Goal: Use online tool/utility: Utilize a website feature to perform a specific function

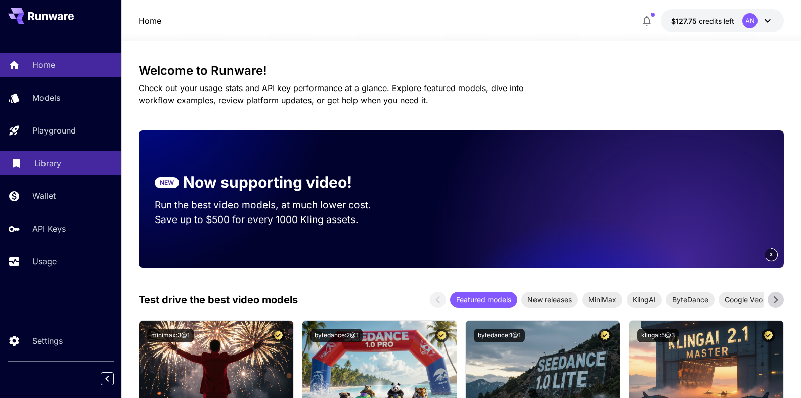
click at [47, 164] on p "Library" at bounding box center [47, 163] width 27 height 12
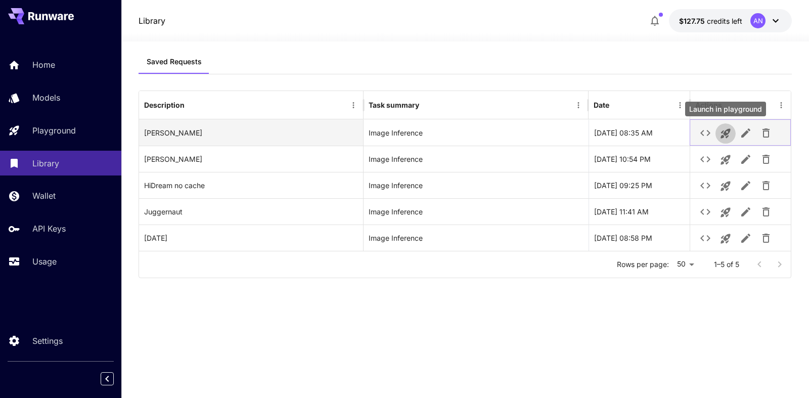
click at [724, 137] on icon "Launch in playground" at bounding box center [725, 133] width 12 height 12
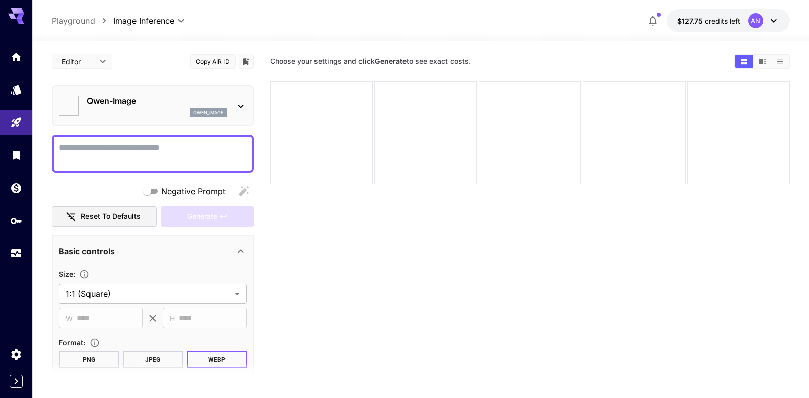
type input "**********"
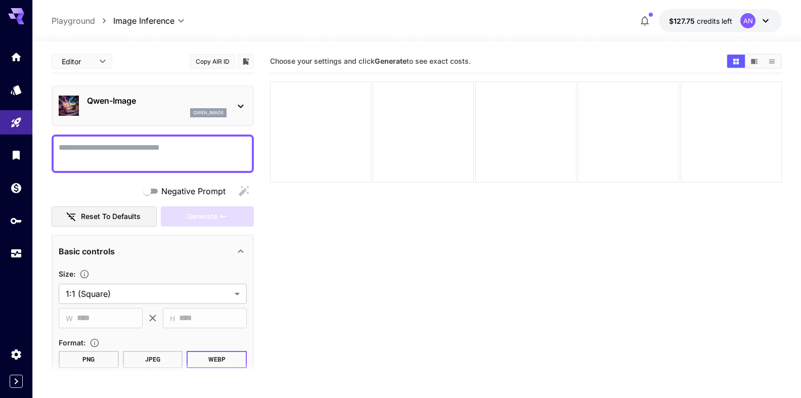
click at [148, 143] on textarea "Negative Prompt" at bounding box center [153, 154] width 188 height 24
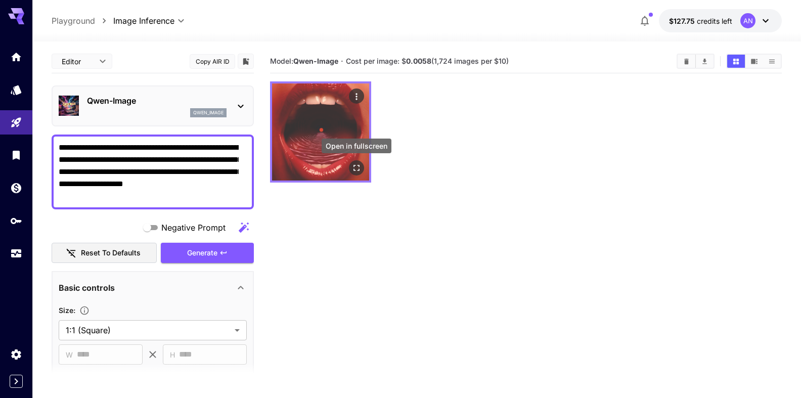
click at [355, 167] on icon "Open in fullscreen" at bounding box center [356, 168] width 10 height 10
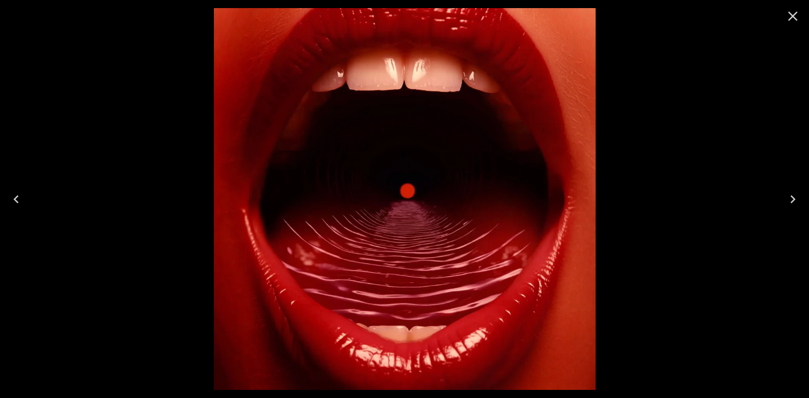
click at [791, 15] on icon "Close" at bounding box center [793, 17] width 10 height 10
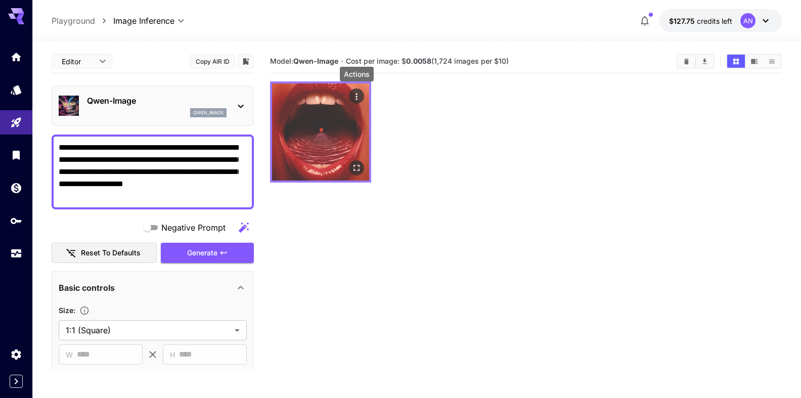
click at [351, 96] on icon "Actions" at bounding box center [356, 97] width 10 height 10
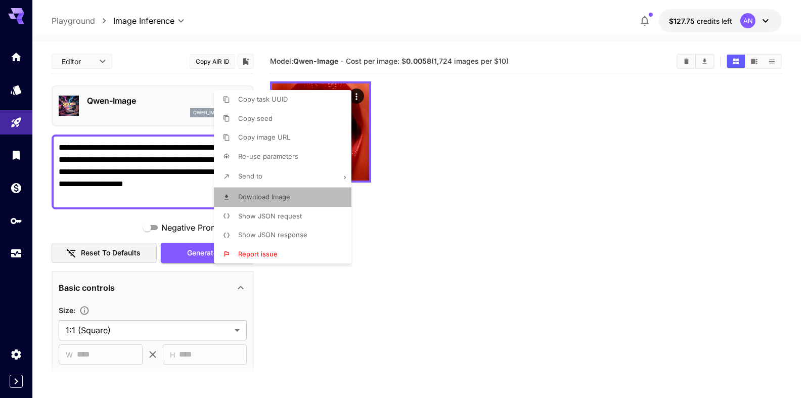
click at [280, 195] on span "Download Image" at bounding box center [264, 197] width 52 height 8
click at [148, 193] on div at bounding box center [404, 199] width 809 height 398
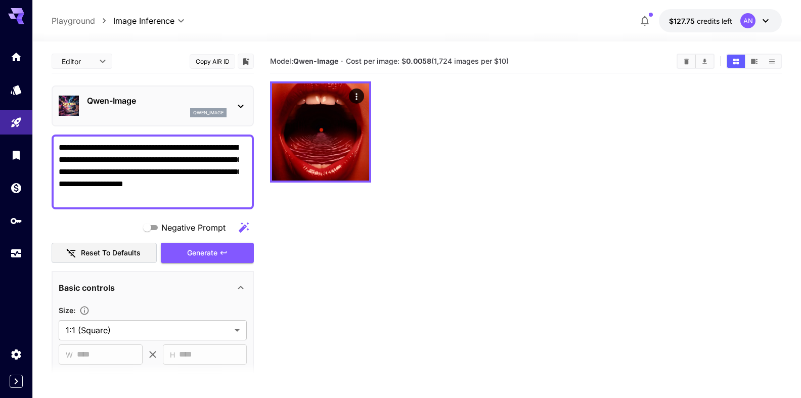
click at [121, 197] on textarea "**********" at bounding box center [149, 172] width 180 height 61
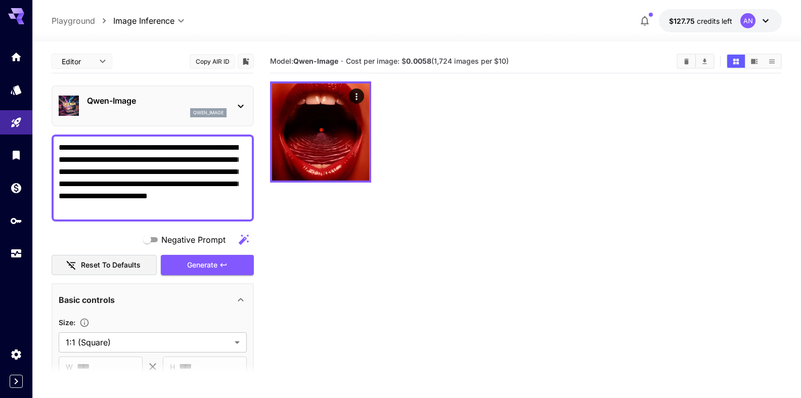
click at [193, 186] on textarea "**********" at bounding box center [149, 178] width 180 height 73
type textarea "**********"
click at [197, 264] on span "Generate" at bounding box center [202, 265] width 30 height 13
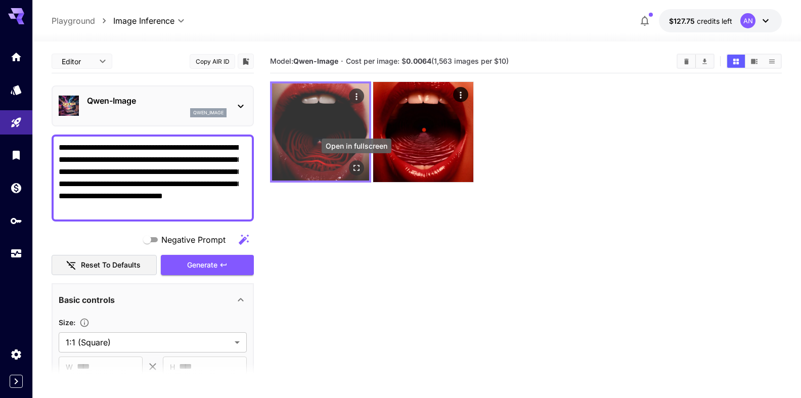
click at [358, 164] on icon "Open in fullscreen" at bounding box center [356, 168] width 10 height 10
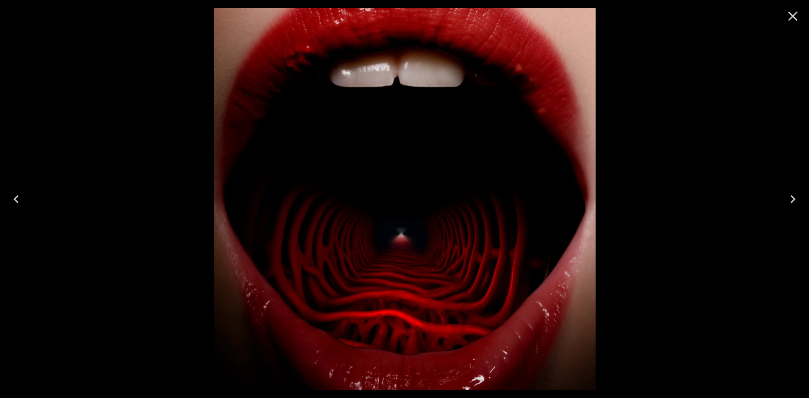
click at [787, 17] on icon "Close" at bounding box center [793, 16] width 16 height 16
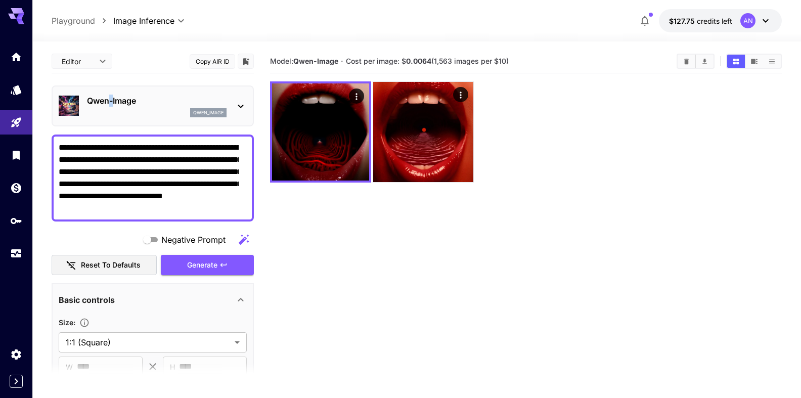
click at [110, 102] on p "Qwen-Image" at bounding box center [157, 101] width 140 height 12
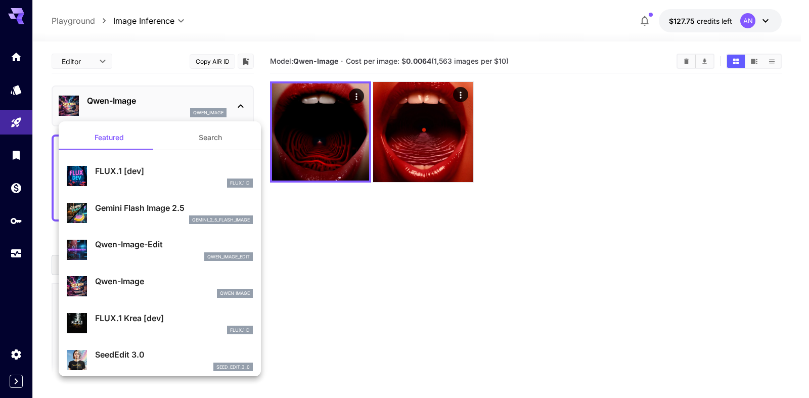
click at [156, 168] on p "FLUX.1 [dev]" at bounding box center [174, 171] width 158 height 12
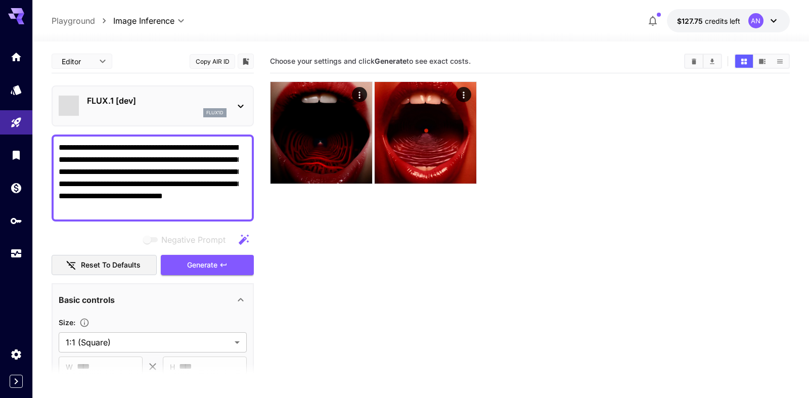
type input "**"
type input "***"
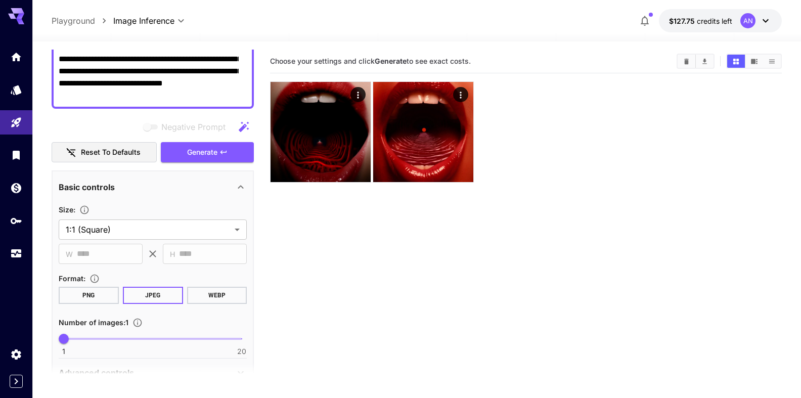
scroll to position [115, 0]
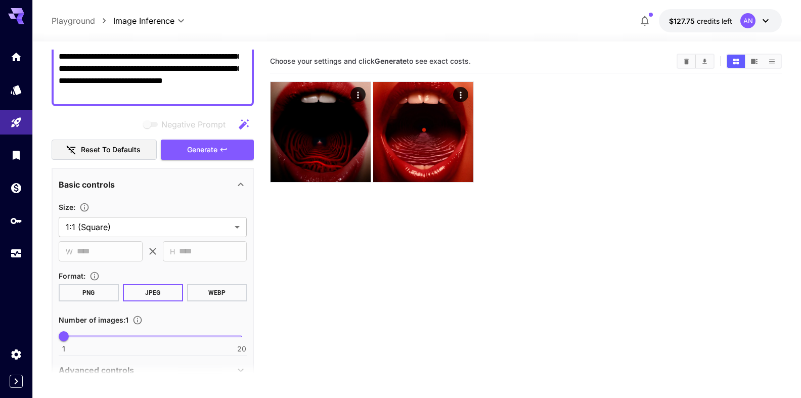
click at [206, 292] on button "WEBP" at bounding box center [217, 292] width 60 height 17
click at [213, 147] on button "Generate" at bounding box center [207, 150] width 93 height 21
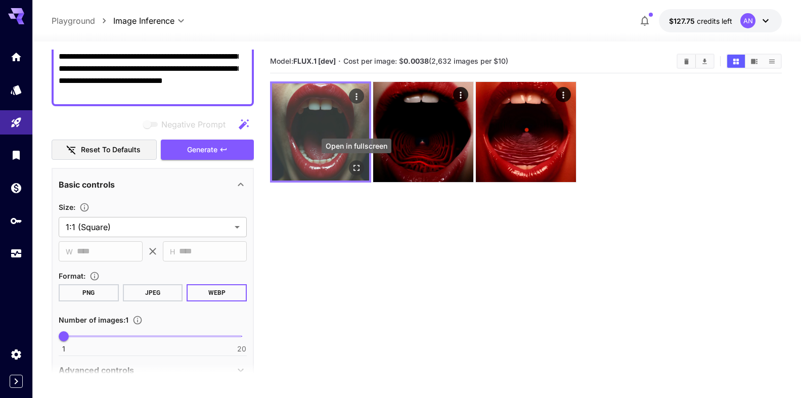
click at [356, 170] on icon "Open in fullscreen" at bounding box center [356, 168] width 10 height 10
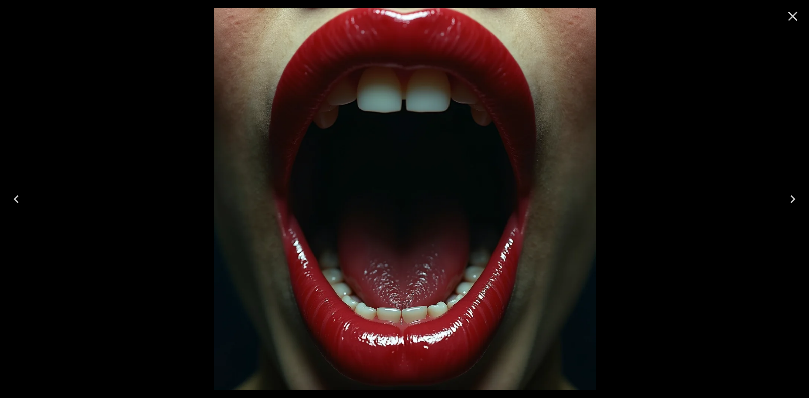
click at [793, 21] on icon "Close" at bounding box center [793, 16] width 16 height 16
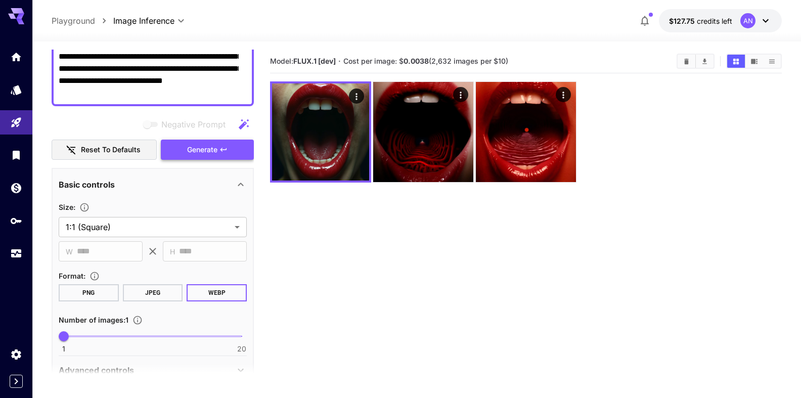
click at [191, 158] on button "Generate" at bounding box center [207, 150] width 93 height 21
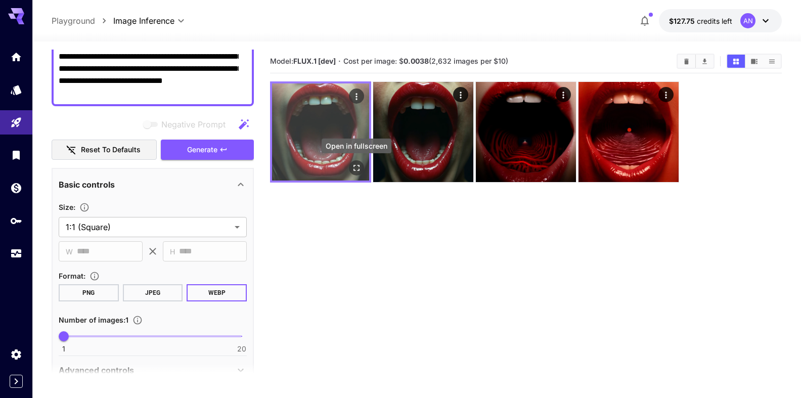
click at [357, 165] on icon "Open in fullscreen" at bounding box center [356, 168] width 10 height 10
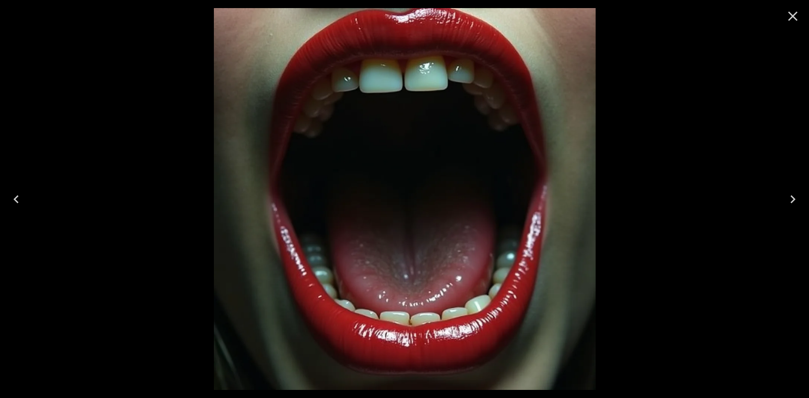
click at [782, 14] on button "Close" at bounding box center [793, 16] width 24 height 24
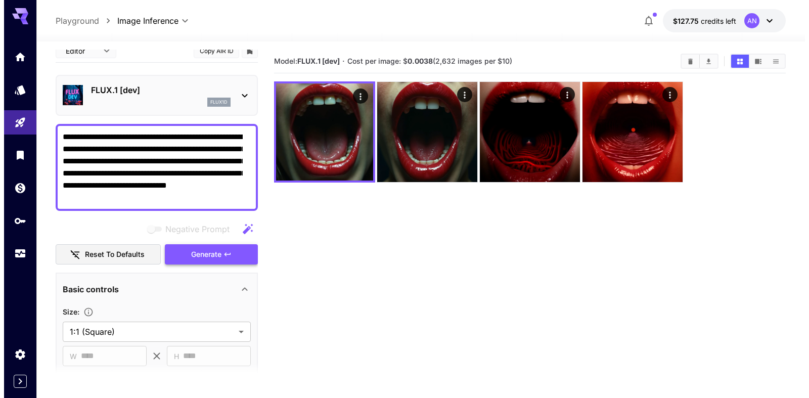
scroll to position [0, 0]
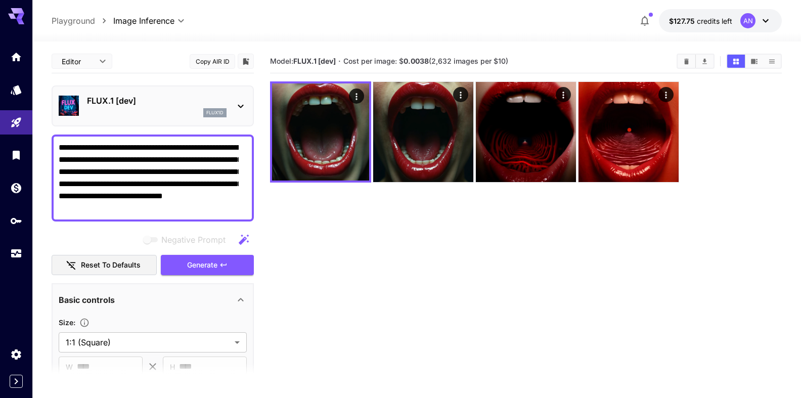
click at [162, 104] on p "FLUX.1 [dev]" at bounding box center [157, 101] width 140 height 12
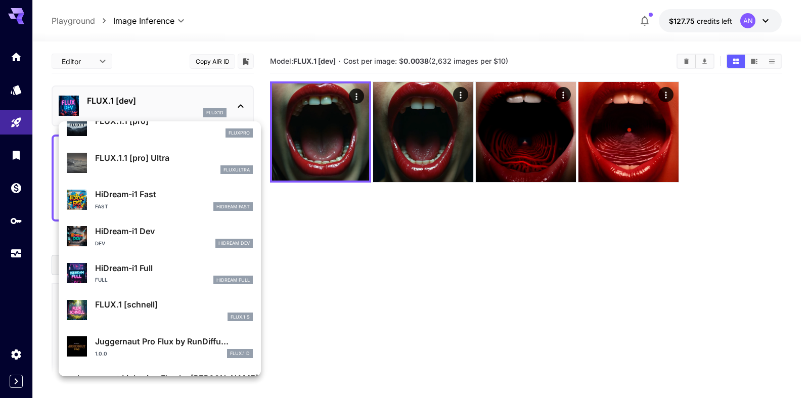
scroll to position [781, 0]
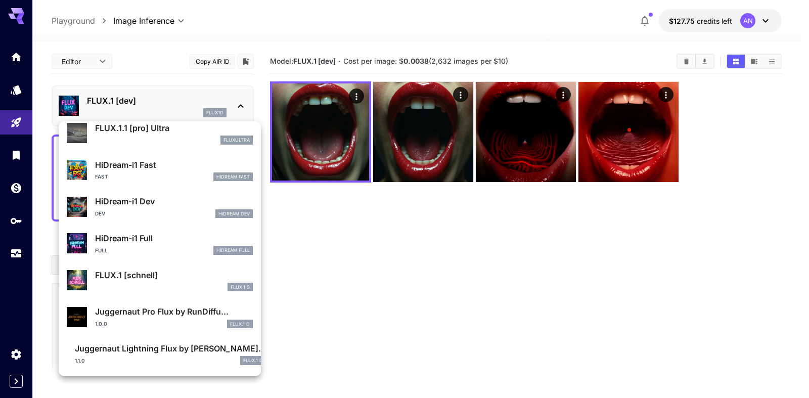
click at [148, 166] on p "HiDream-i1 Fast" at bounding box center [174, 165] width 158 height 12
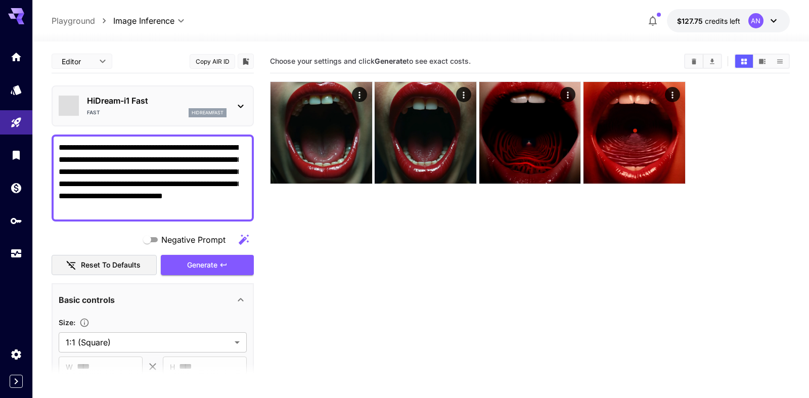
type input "**"
type input "*"
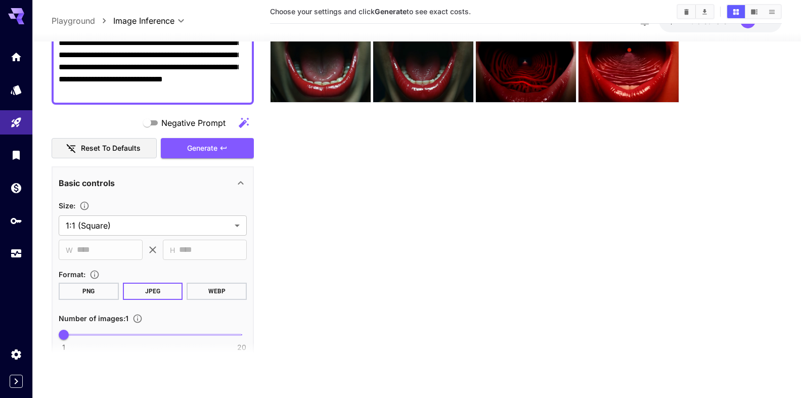
scroll to position [115, 0]
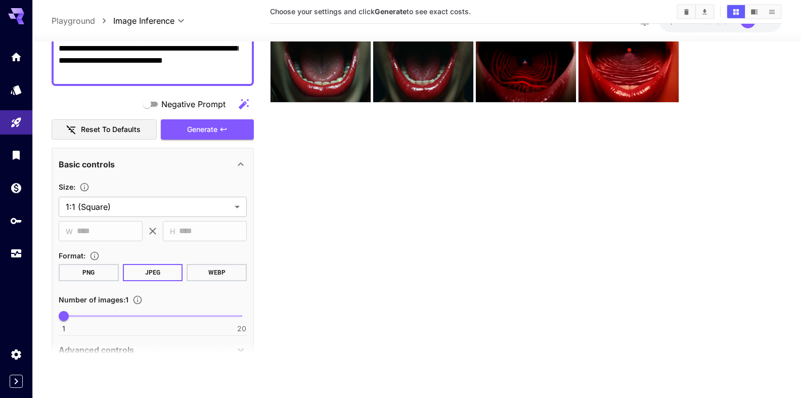
click at [206, 275] on button "WEBP" at bounding box center [217, 272] width 60 height 17
click at [209, 137] on button "Generate" at bounding box center [207, 129] width 93 height 21
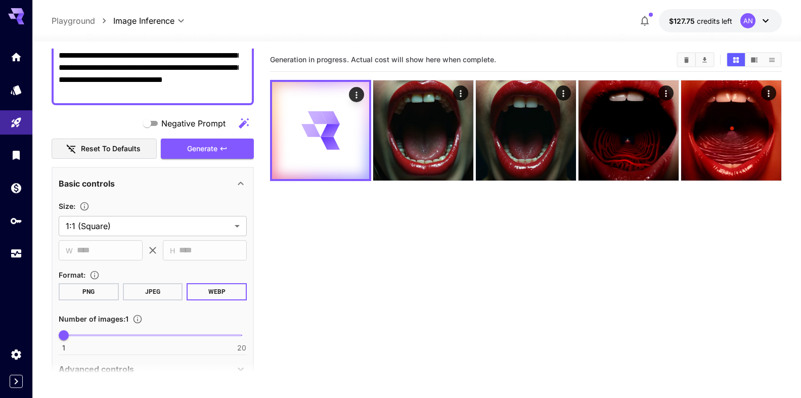
scroll to position [0, 0]
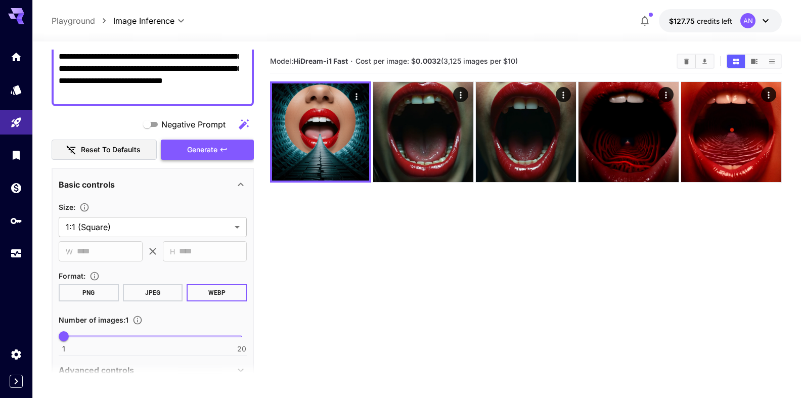
click at [193, 146] on span "Generate" at bounding box center [202, 150] width 30 height 13
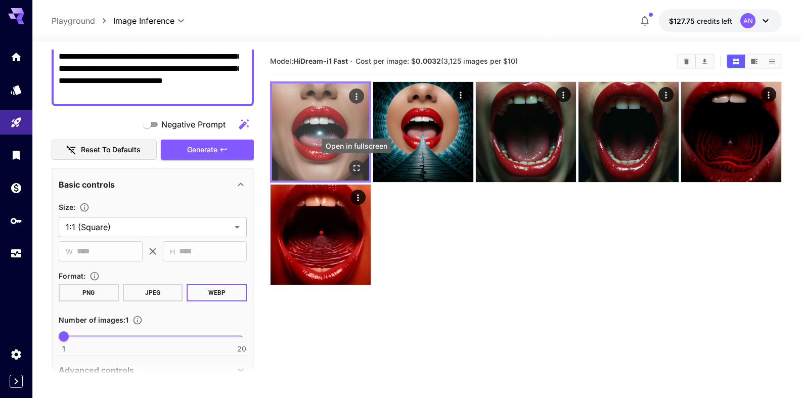
click at [354, 169] on icon "Open in fullscreen" at bounding box center [356, 168] width 10 height 10
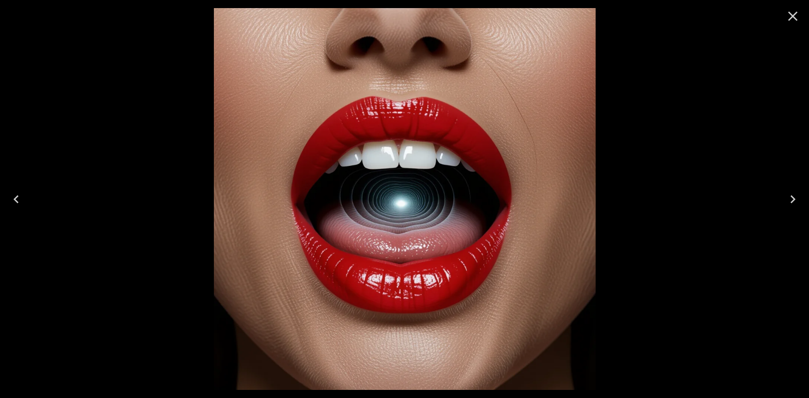
click at [791, 15] on icon "Close" at bounding box center [793, 17] width 10 height 10
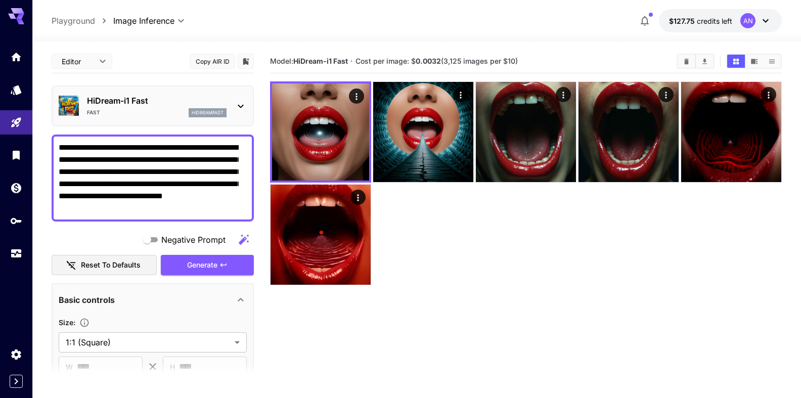
drag, startPoint x: 207, startPoint y: 184, endPoint x: 237, endPoint y: 181, distance: 29.9
click at [237, 181] on textarea "**********" at bounding box center [149, 178] width 180 height 73
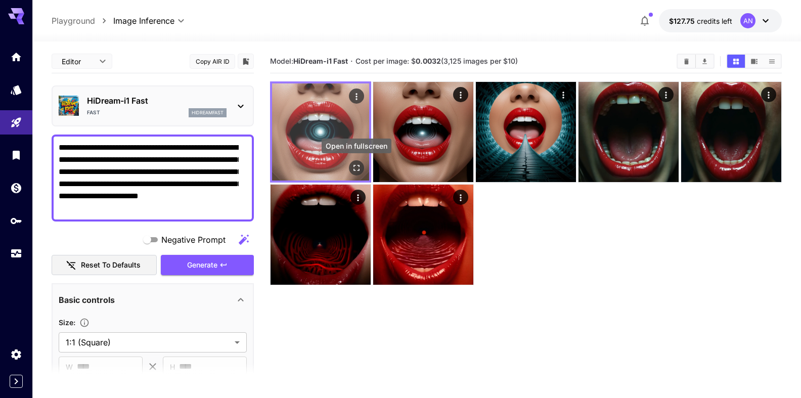
click at [357, 166] on icon "Open in fullscreen" at bounding box center [356, 168] width 10 height 10
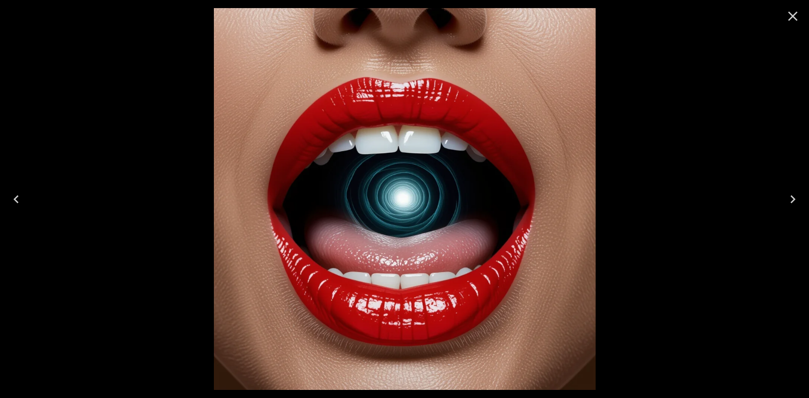
click at [795, 17] on icon "Close" at bounding box center [793, 16] width 16 height 16
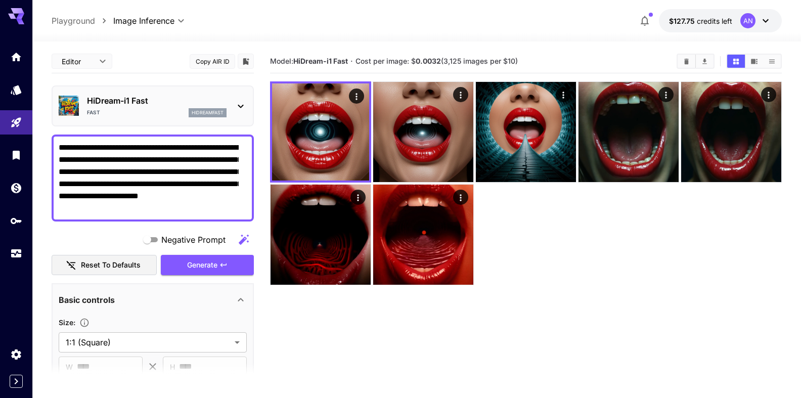
click at [234, 184] on textarea "**********" at bounding box center [149, 178] width 180 height 73
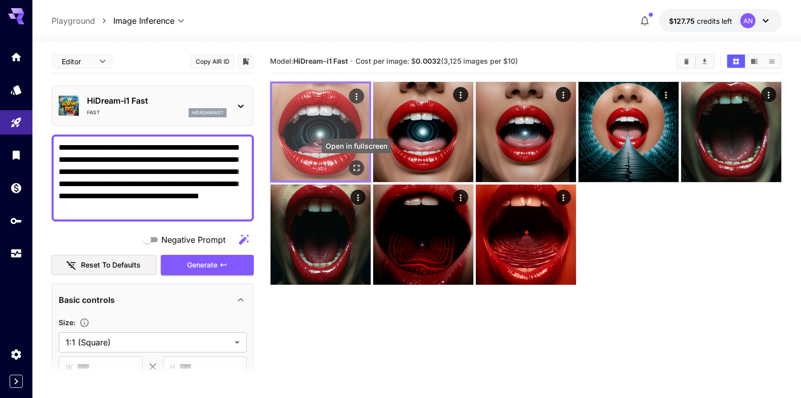
type textarea "**********"
click at [356, 165] on icon "Open in fullscreen" at bounding box center [356, 168] width 10 height 10
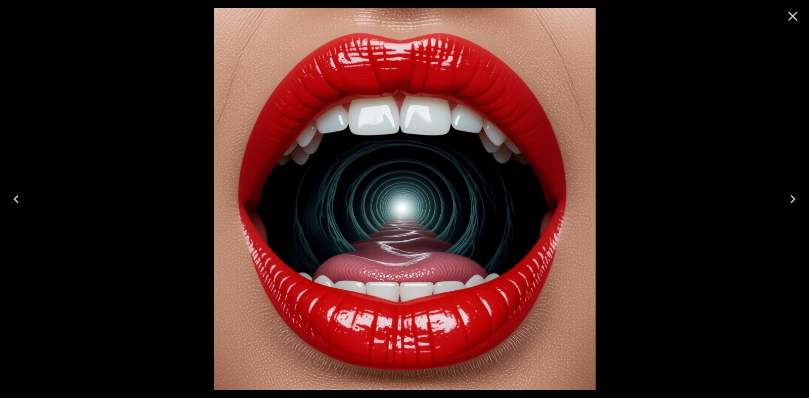
click at [787, 14] on icon "Close" at bounding box center [793, 16] width 16 height 16
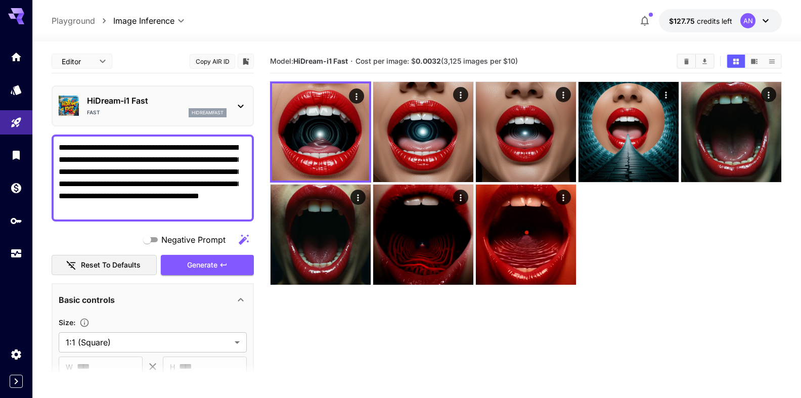
click at [105, 97] on p "HiDream-i1 Fast" at bounding box center [157, 101] width 140 height 12
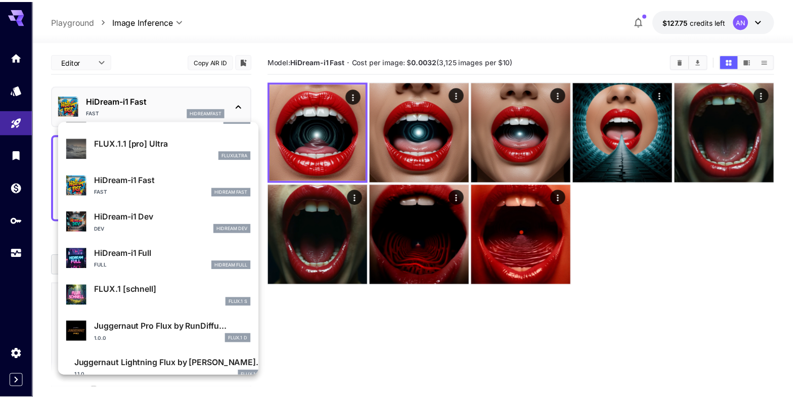
scroll to position [781, 0]
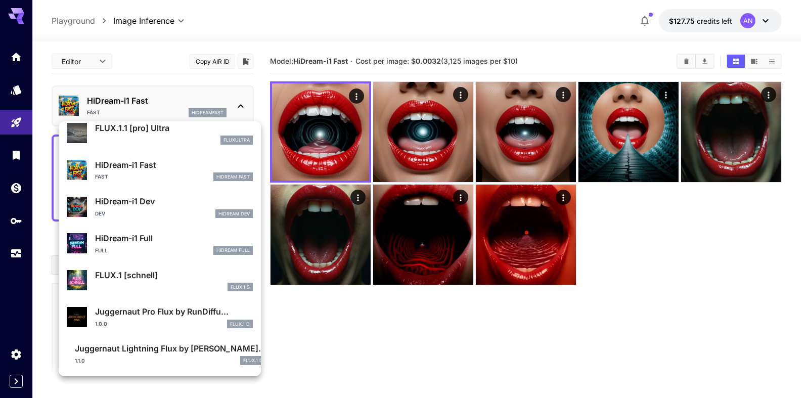
click at [129, 241] on p "HiDream-i1 Full" at bounding box center [174, 238] width 158 height 12
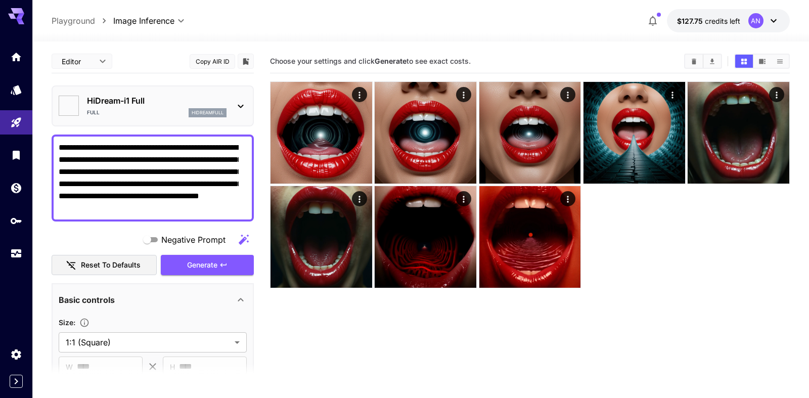
type input "**"
type input "***"
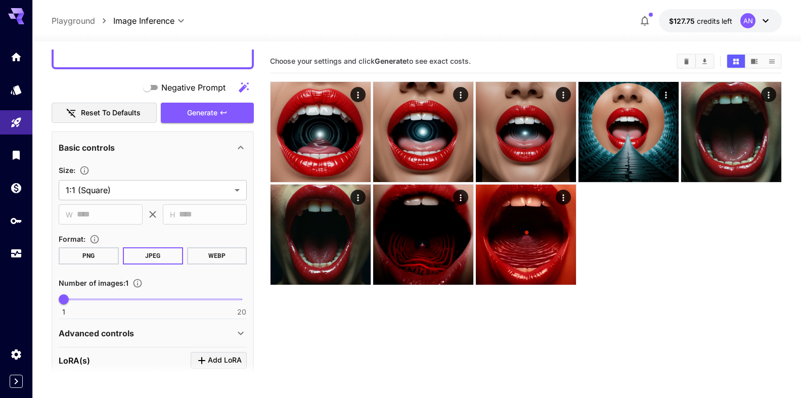
scroll to position [173, 0]
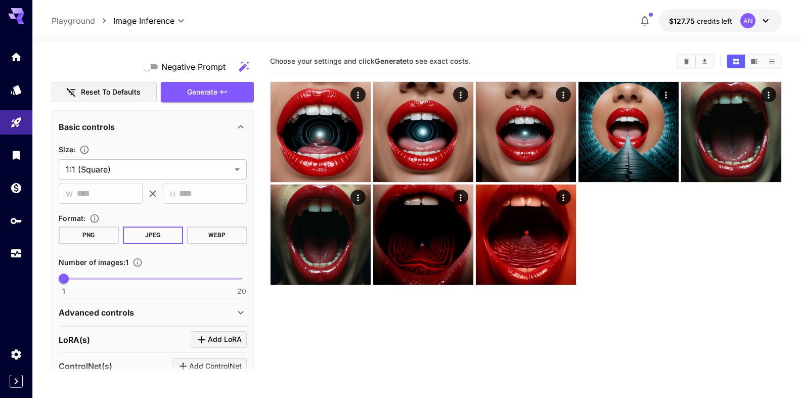
click at [212, 234] on button "WEBP" at bounding box center [217, 234] width 60 height 17
click at [204, 92] on span "Generate" at bounding box center [202, 92] width 30 height 13
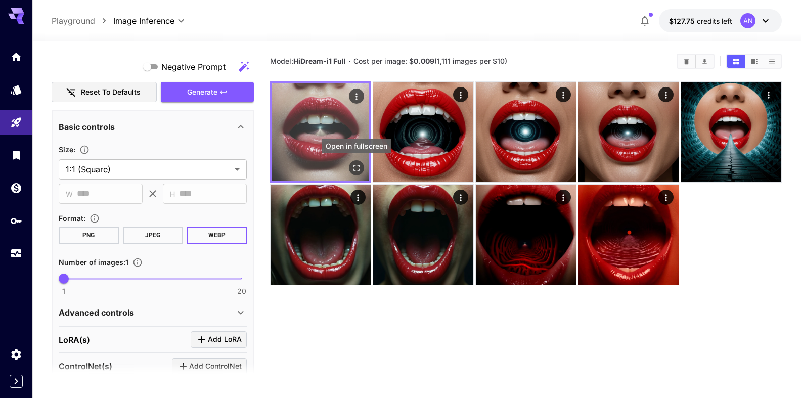
click at [355, 169] on icon "Open in fullscreen" at bounding box center [356, 168] width 10 height 10
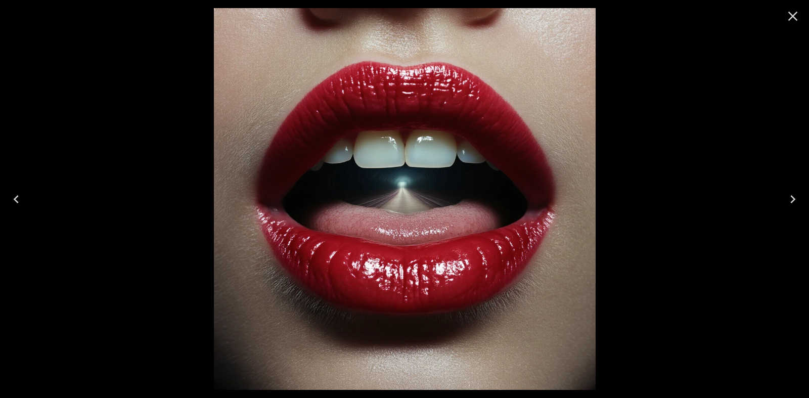
click at [788, 18] on icon "Close" at bounding box center [793, 16] width 16 height 16
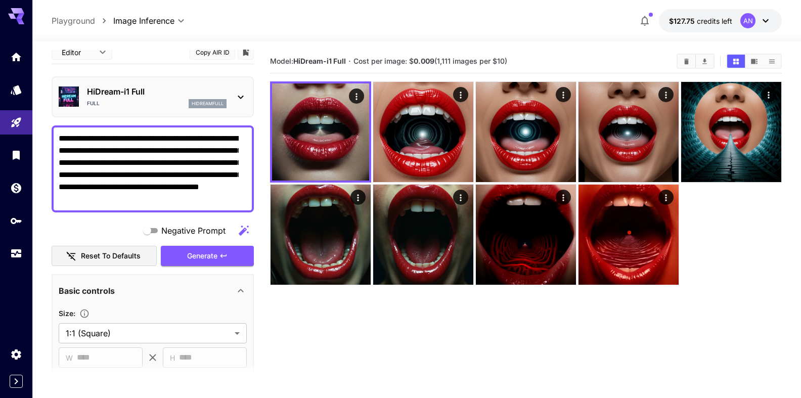
scroll to position [0, 0]
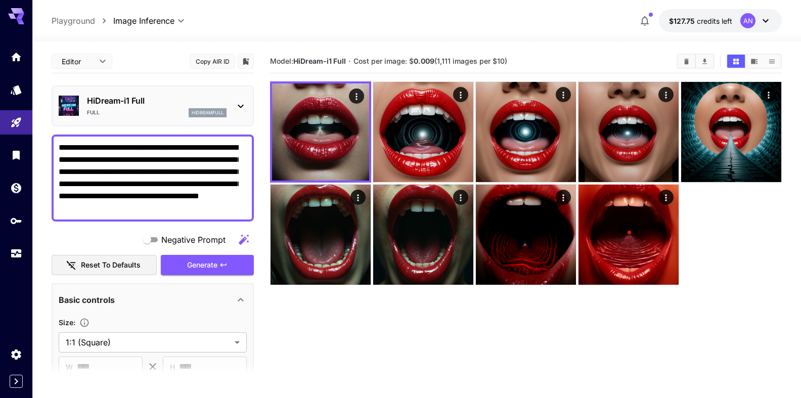
click at [138, 102] on p "HiDream-i1 Full" at bounding box center [157, 101] width 140 height 12
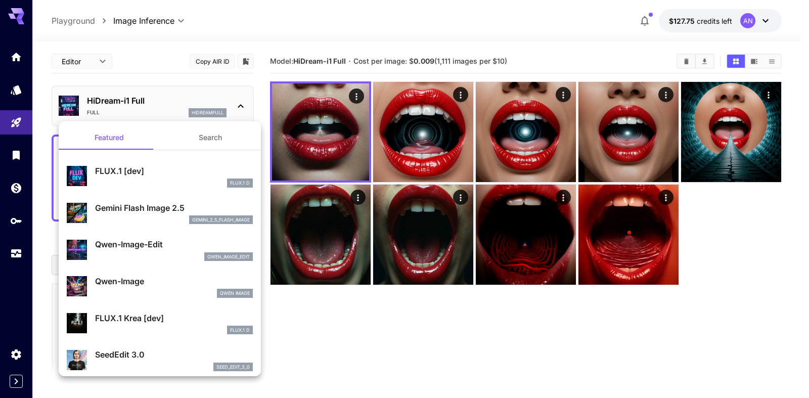
click at [117, 247] on p "Qwen-Image-Edit" at bounding box center [174, 244] width 158 height 12
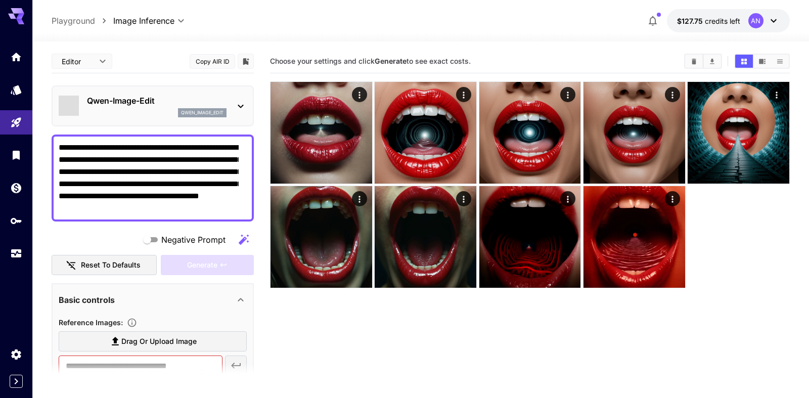
type input "*"
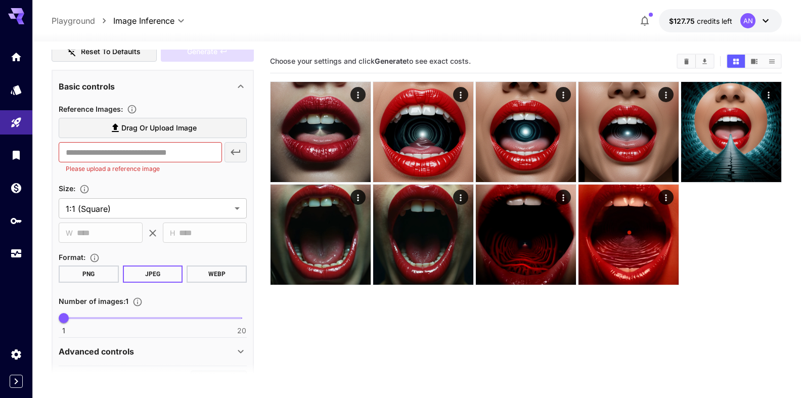
scroll to position [231, 0]
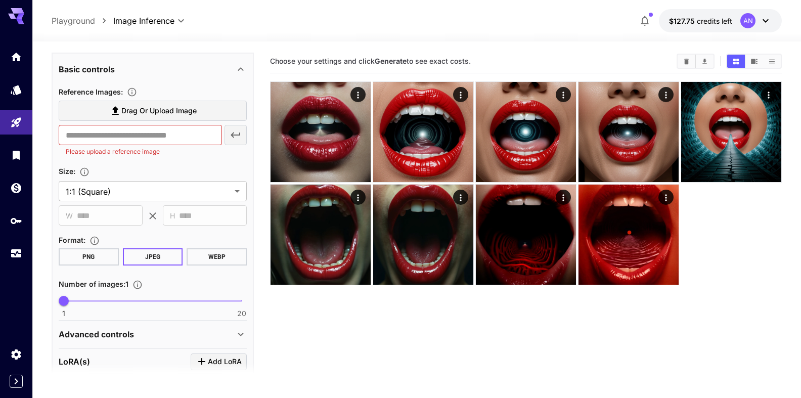
click at [210, 257] on button "WEBP" at bounding box center [217, 256] width 60 height 17
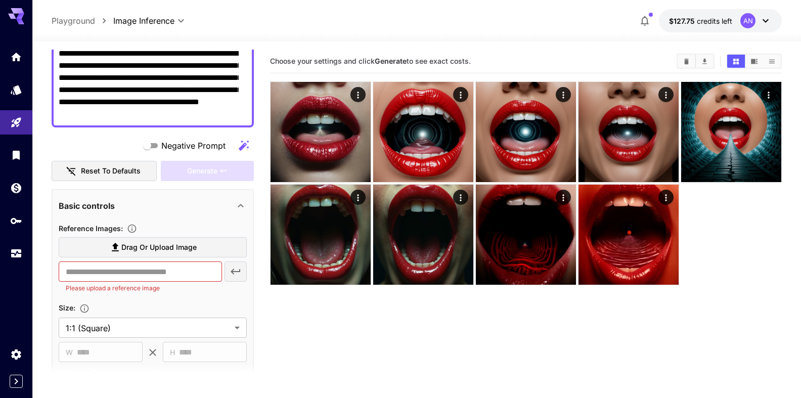
scroll to position [0, 0]
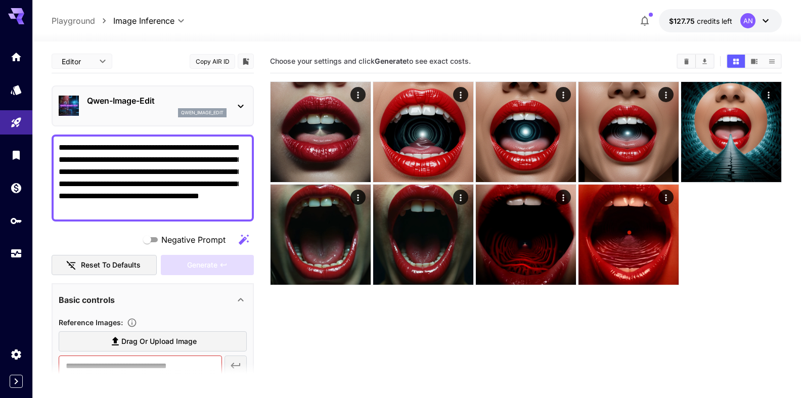
click at [141, 103] on p "Qwen-Image-Edit" at bounding box center [157, 101] width 140 height 12
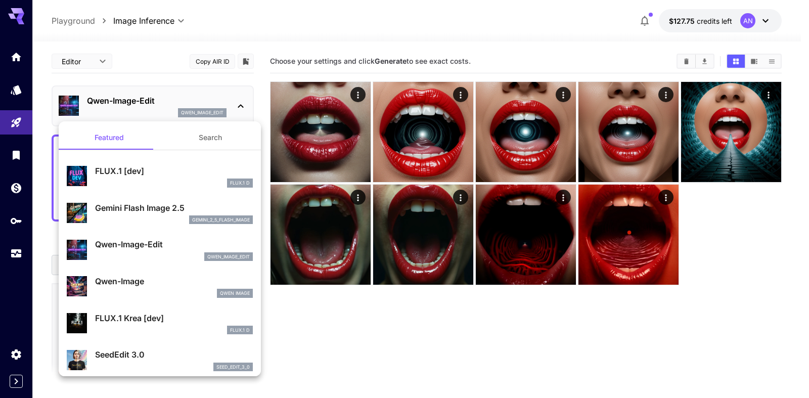
click at [123, 286] on p "Qwen-Image" at bounding box center [174, 281] width 158 height 12
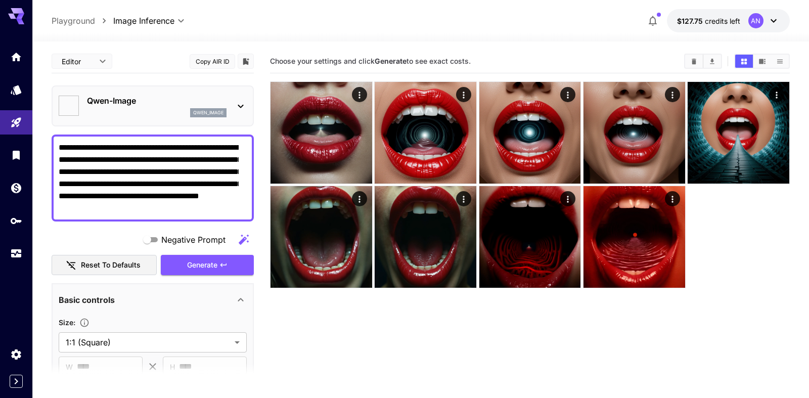
type input "**"
type input "***"
type input "**********"
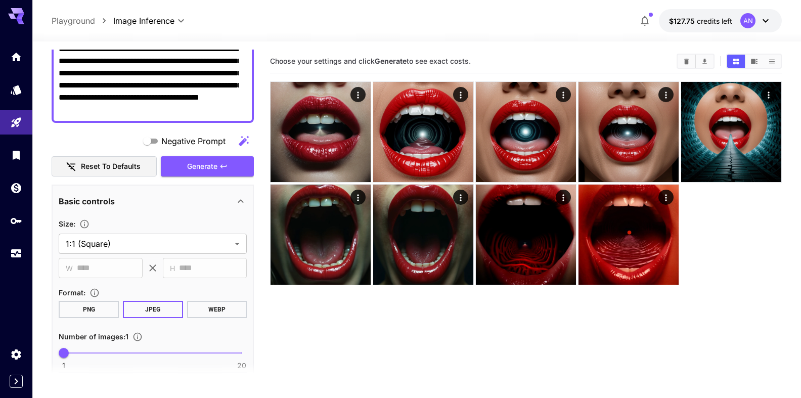
scroll to position [115, 0]
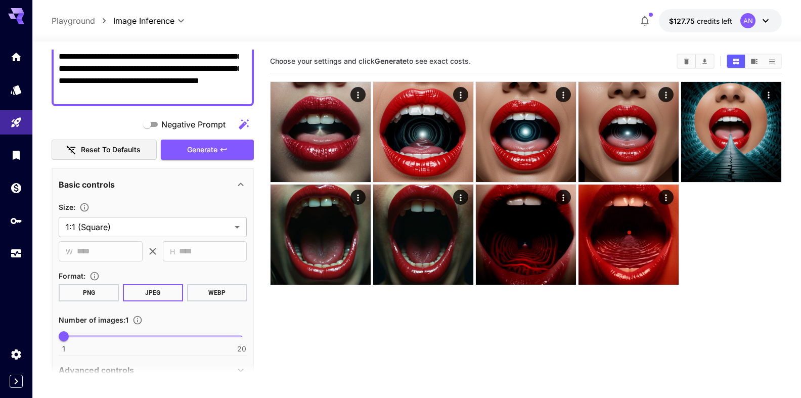
click at [208, 292] on button "WEBP" at bounding box center [217, 292] width 60 height 17
click at [198, 148] on span "Generate" at bounding box center [202, 150] width 30 height 13
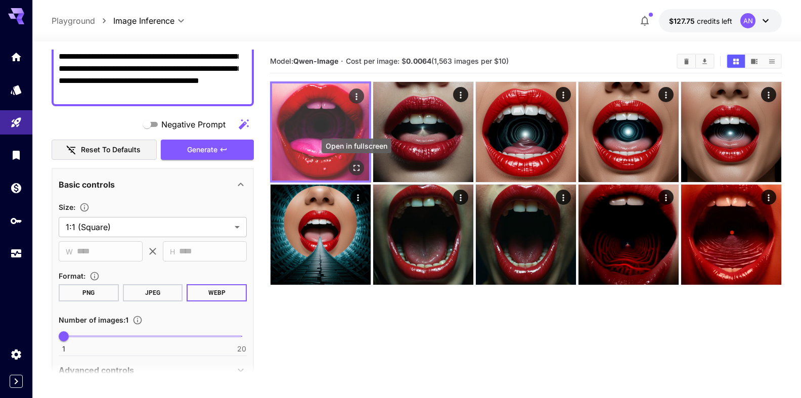
click at [356, 170] on icon "Open in fullscreen" at bounding box center [356, 168] width 10 height 10
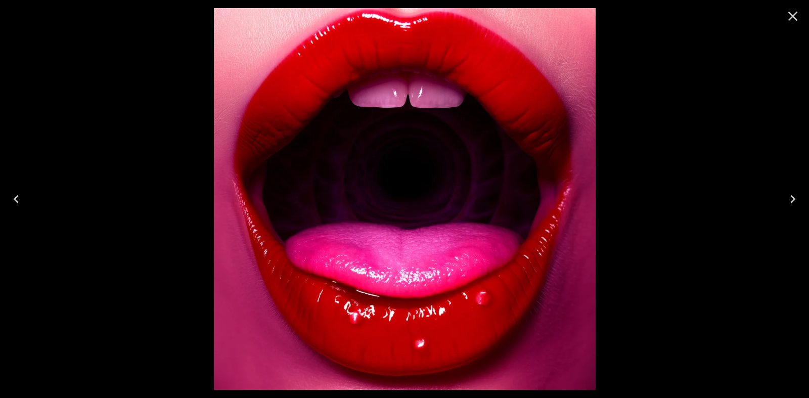
click at [799, 13] on icon "Close" at bounding box center [793, 16] width 16 height 16
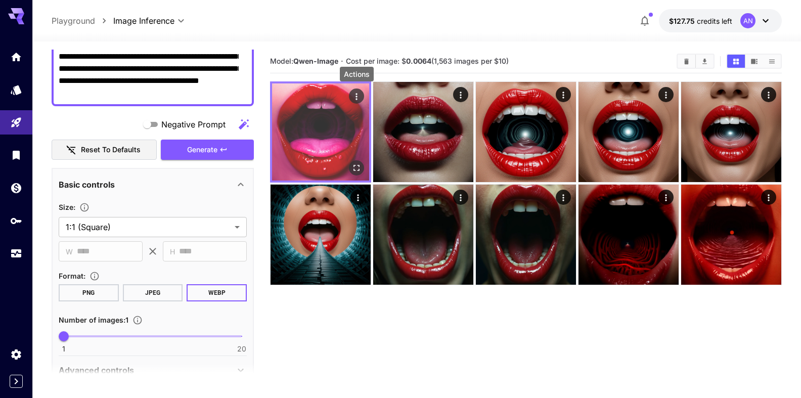
click at [354, 95] on icon "Actions" at bounding box center [356, 97] width 10 height 10
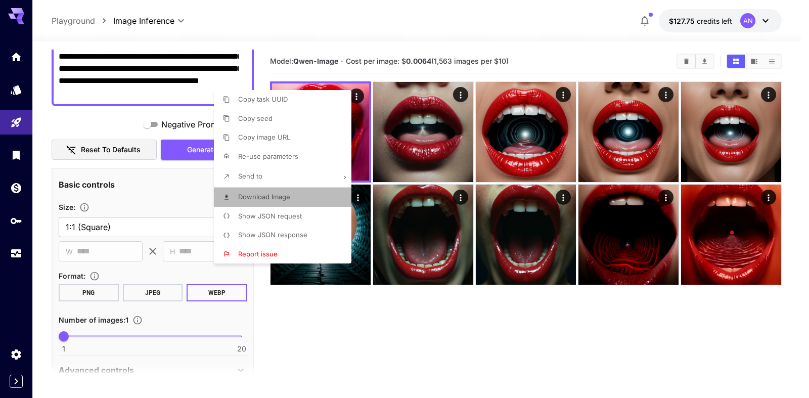
click at [286, 195] on span "Download Image" at bounding box center [264, 197] width 52 height 8
click at [114, 168] on div at bounding box center [404, 199] width 809 height 398
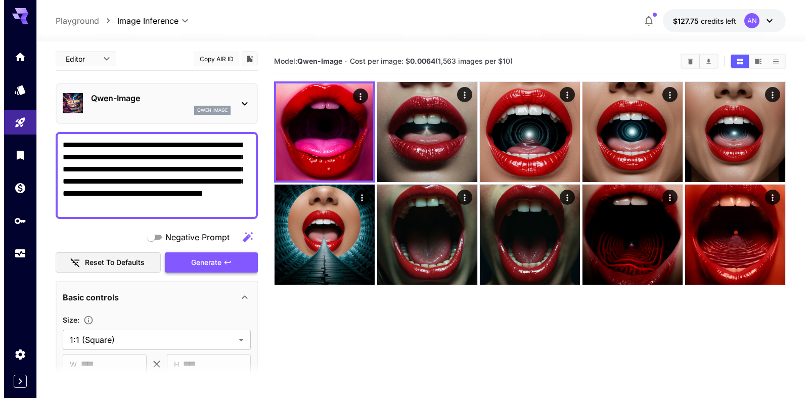
scroll to position [0, 0]
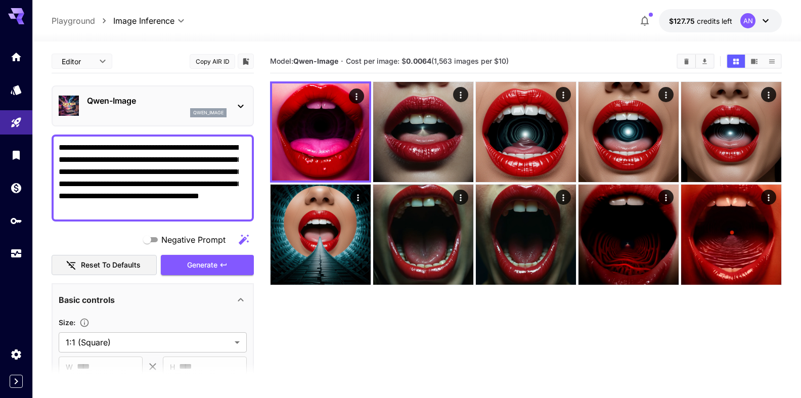
click at [121, 194] on textarea "**********" at bounding box center [149, 178] width 180 height 73
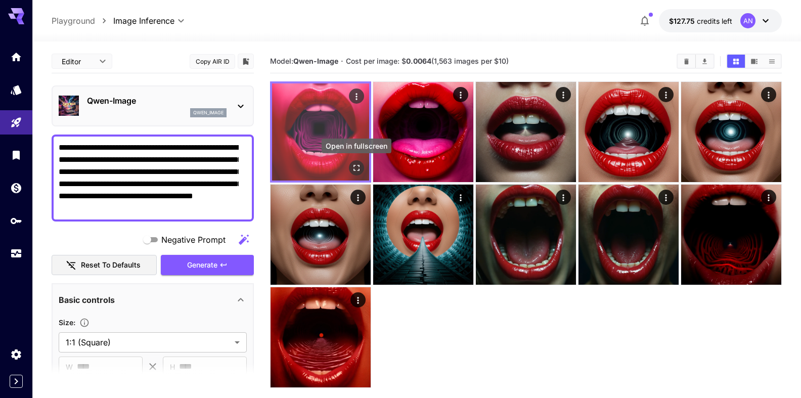
click at [353, 170] on icon "Open in fullscreen" at bounding box center [356, 168] width 10 height 10
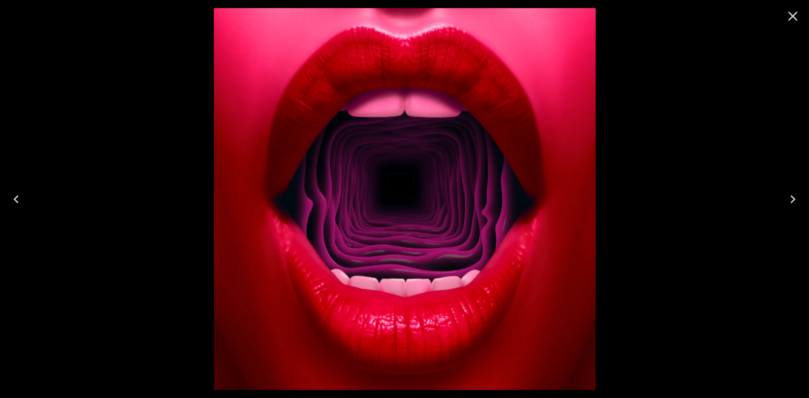
click at [798, 15] on icon "Close" at bounding box center [793, 16] width 16 height 16
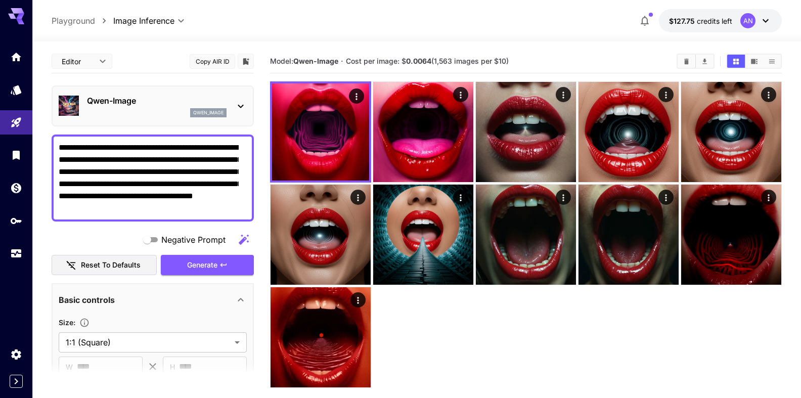
drag, startPoint x: 90, startPoint y: 146, endPoint x: 50, endPoint y: 144, distance: 40.0
click at [59, 144] on textarea "**********" at bounding box center [149, 178] width 180 height 73
type textarea "**********"
click at [187, 266] on span "Generate" at bounding box center [202, 265] width 30 height 13
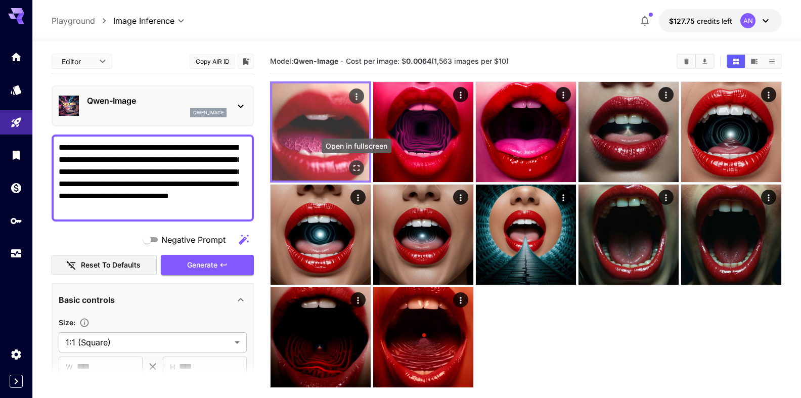
click at [360, 169] on icon "Open in fullscreen" at bounding box center [356, 168] width 10 height 10
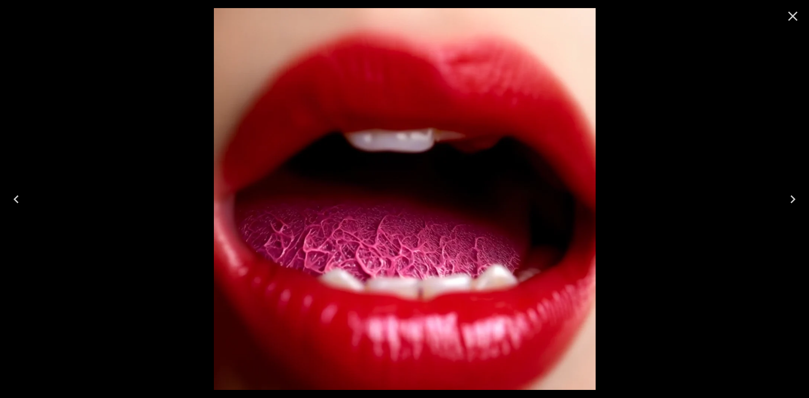
click at [790, 13] on icon "Close" at bounding box center [793, 17] width 10 height 10
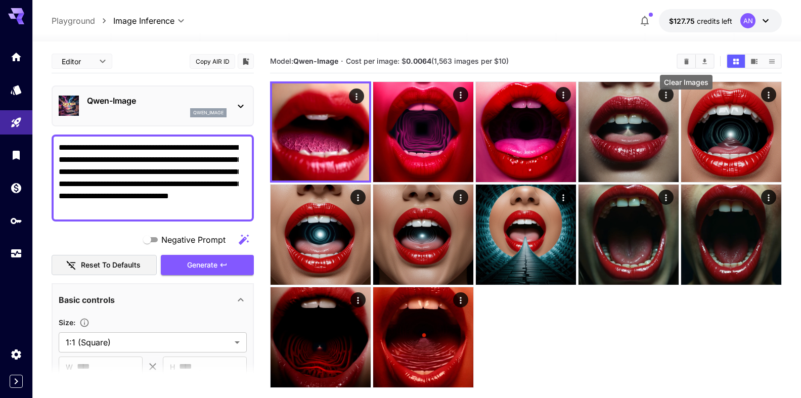
click at [685, 62] on icon "Clear Images" at bounding box center [686, 61] width 5 height 6
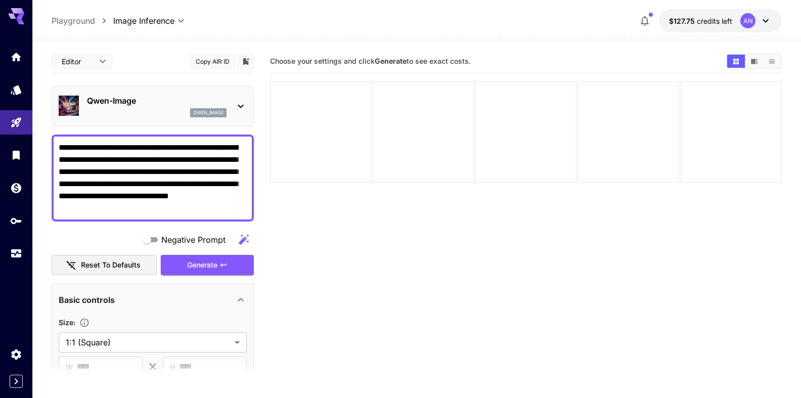
click at [122, 104] on p "Qwen-Image" at bounding box center [157, 101] width 140 height 12
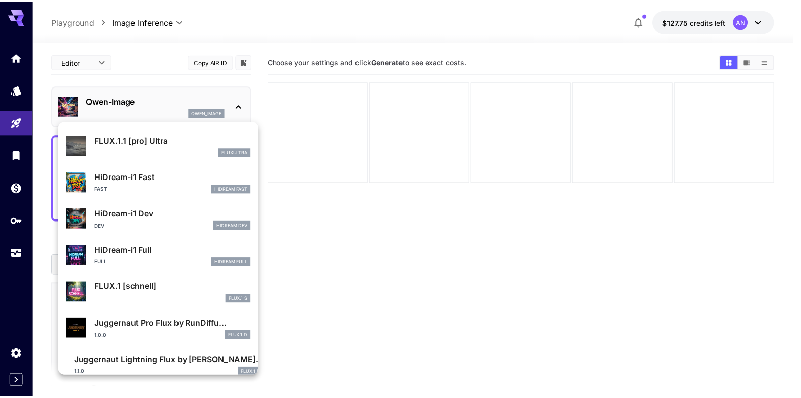
scroll to position [781, 0]
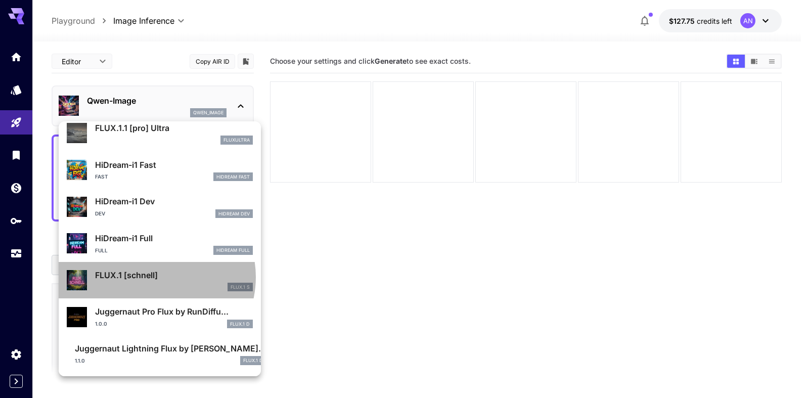
click at [155, 277] on p "FLUX.1 [schnell]" at bounding box center [174, 275] width 158 height 12
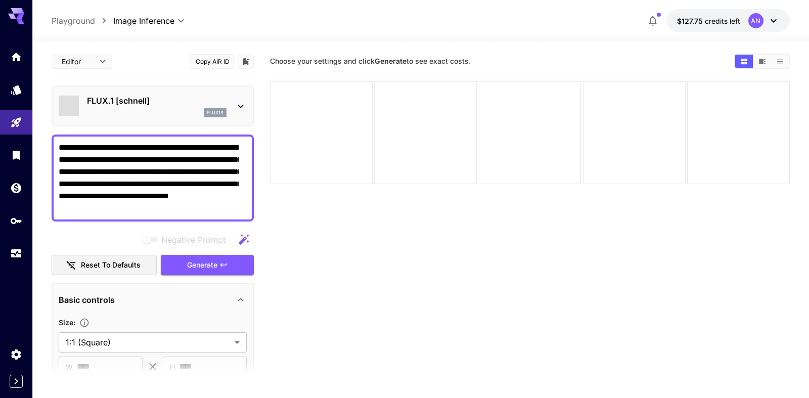
type input "*"
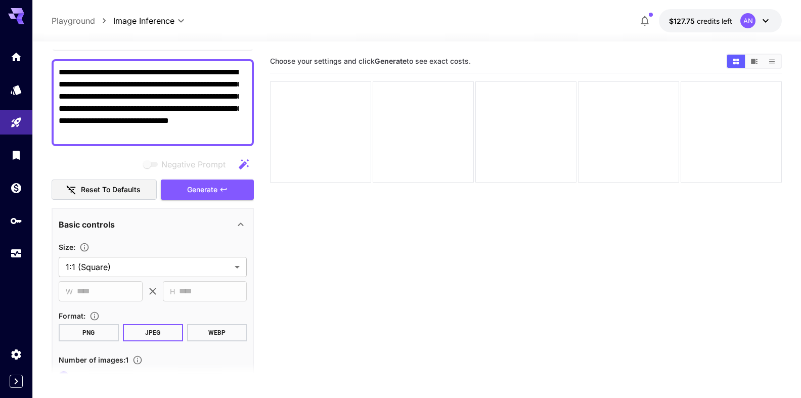
scroll to position [115, 0]
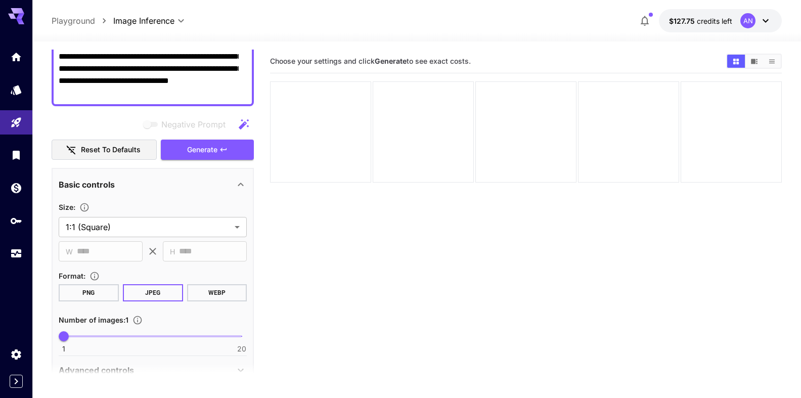
click at [210, 294] on button "WEBP" at bounding box center [217, 292] width 60 height 17
click at [206, 148] on span "Generate" at bounding box center [202, 150] width 30 height 13
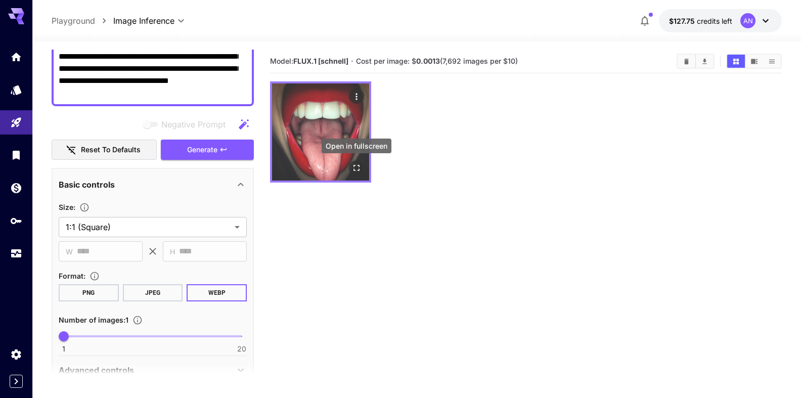
click at [359, 170] on icon "Open in fullscreen" at bounding box center [356, 168] width 6 height 6
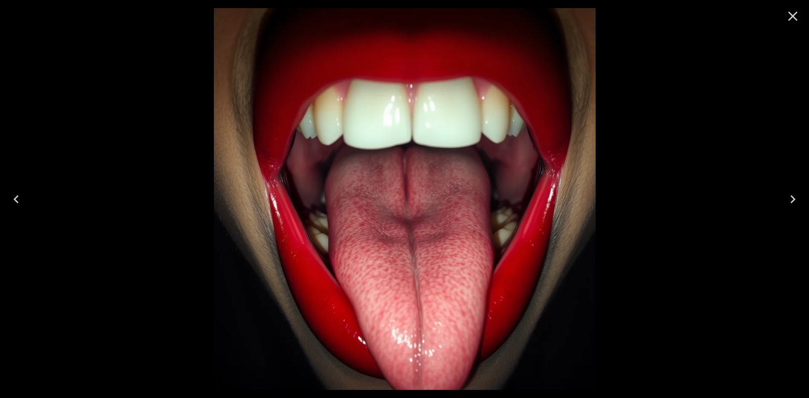
click at [798, 21] on icon "Close" at bounding box center [793, 16] width 16 height 16
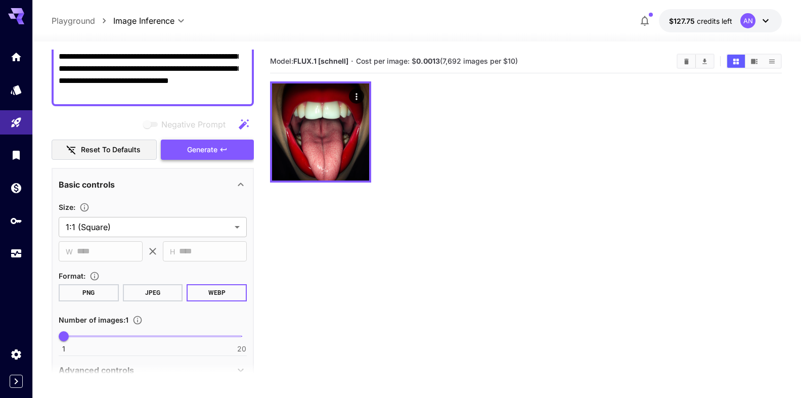
click at [197, 146] on span "Generate" at bounding box center [202, 150] width 30 height 13
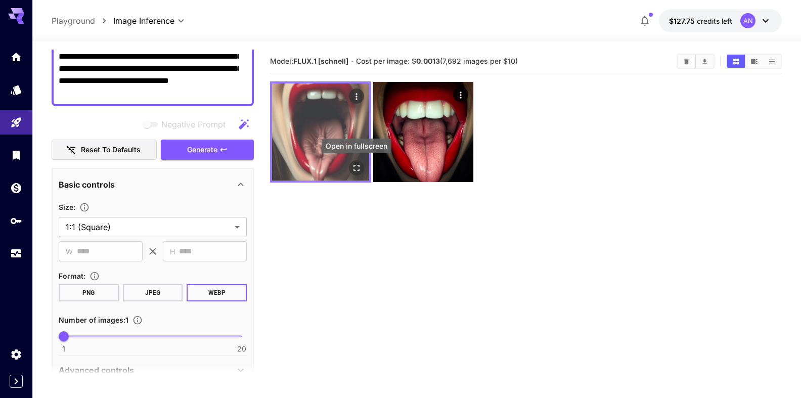
click at [355, 163] on icon "Open in fullscreen" at bounding box center [356, 168] width 10 height 10
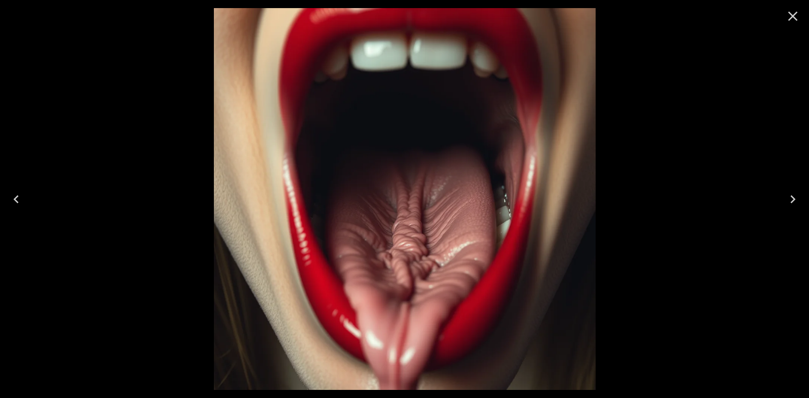
click at [791, 14] on icon "Close" at bounding box center [793, 17] width 10 height 10
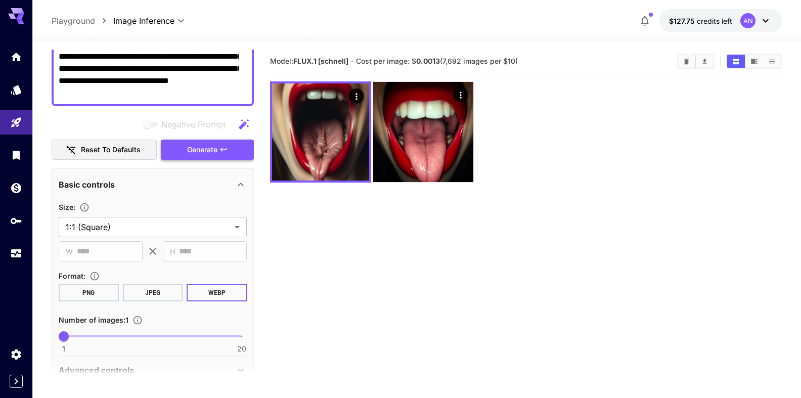
click at [191, 151] on span "Generate" at bounding box center [202, 150] width 30 height 13
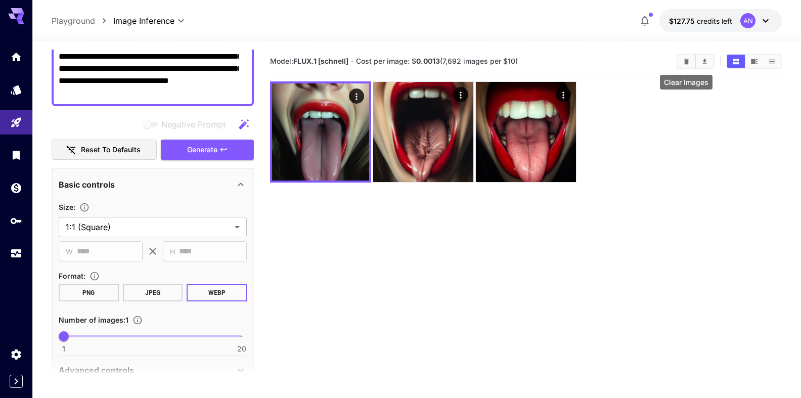
click at [687, 64] on icon "Clear Images" at bounding box center [686, 61] width 5 height 6
